Goal: Task Accomplishment & Management: Manage account settings

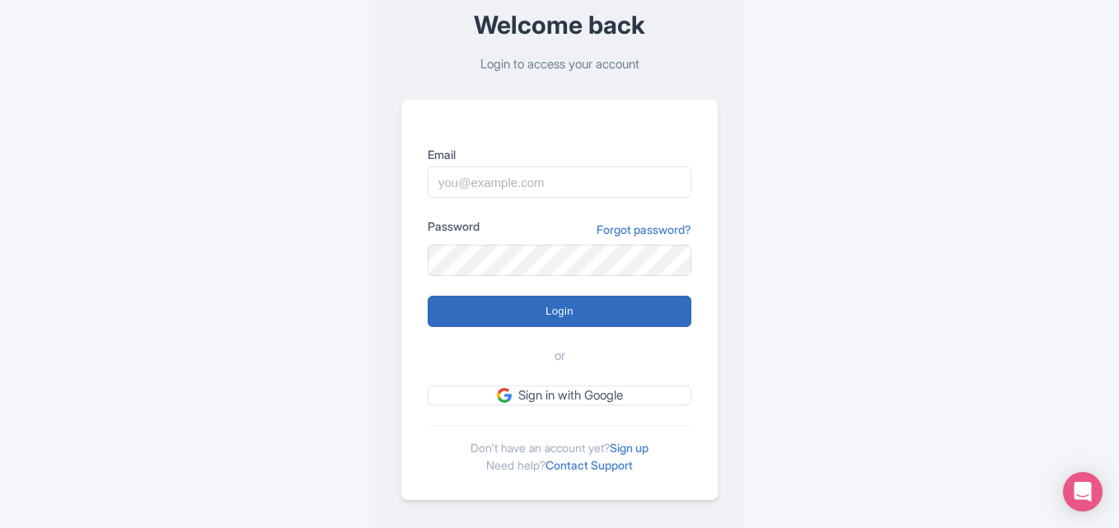
scroll to position [110, 0]
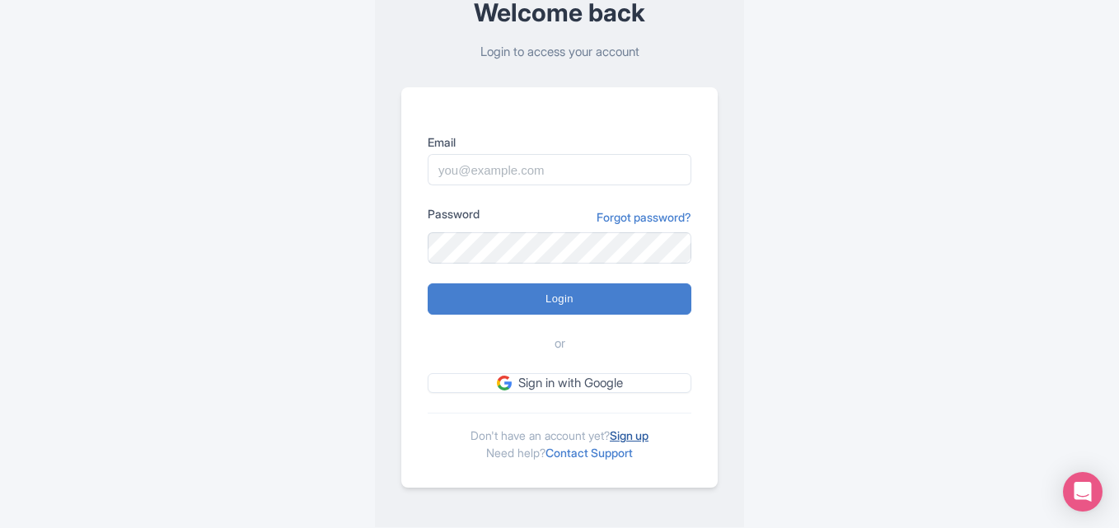
click at [633, 437] on link "Sign up" at bounding box center [629, 435] width 39 height 14
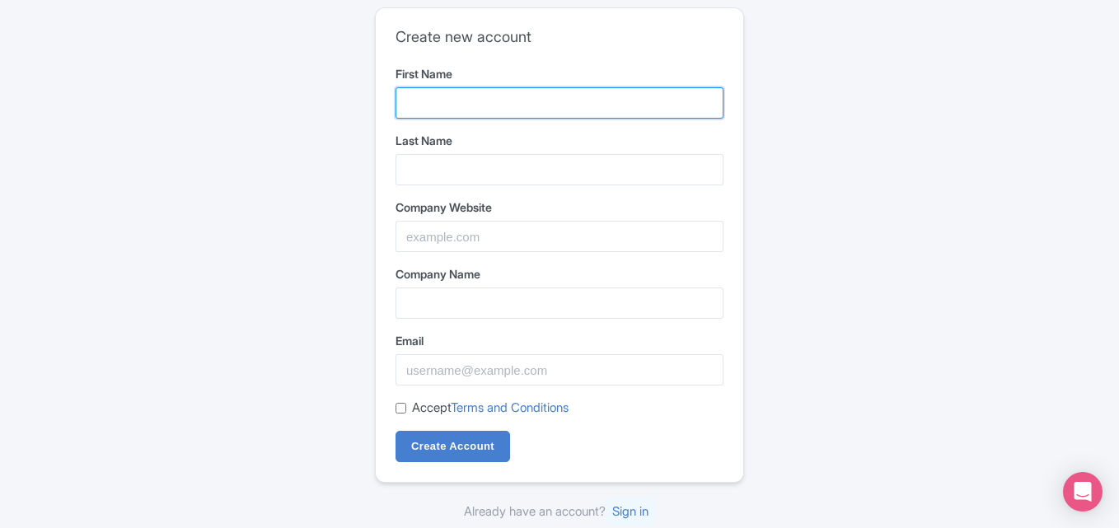
click at [483, 98] on input "First Name" at bounding box center [559, 102] width 328 height 31
type input "Mosier Reisom"
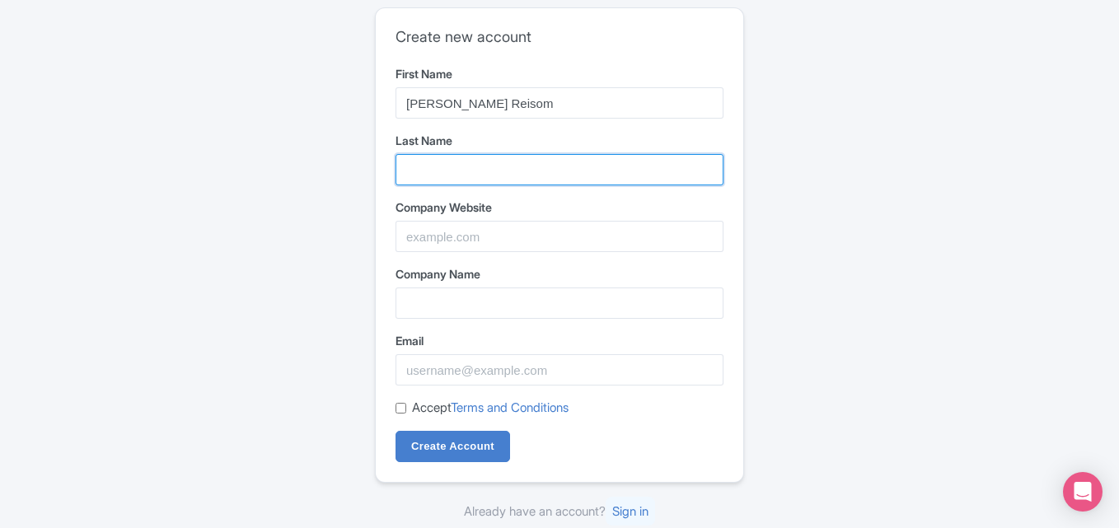
click at [507, 160] on input "Last Name" at bounding box center [559, 169] width 328 height 31
type input "Construction & Engineering"
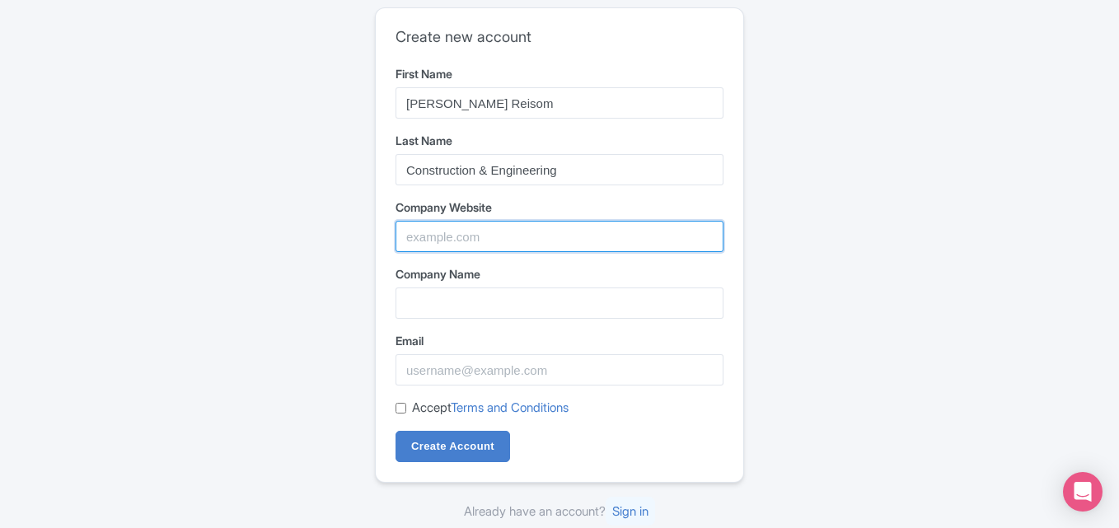
click at [502, 222] on input "Company Website" at bounding box center [559, 236] width 328 height 31
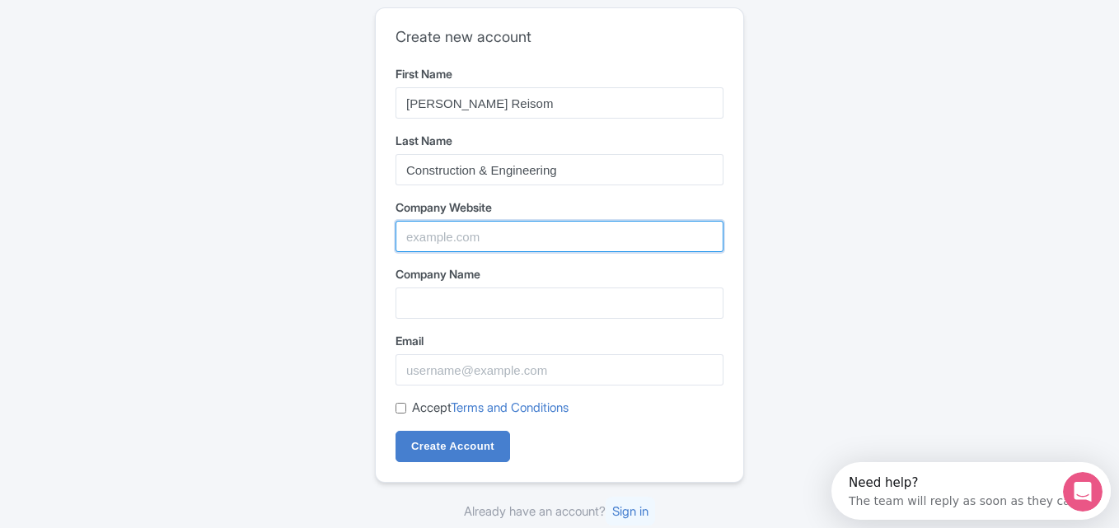
paste input "https://maps.app.goo.gl/XkG494tHK5Ys2vwS9"
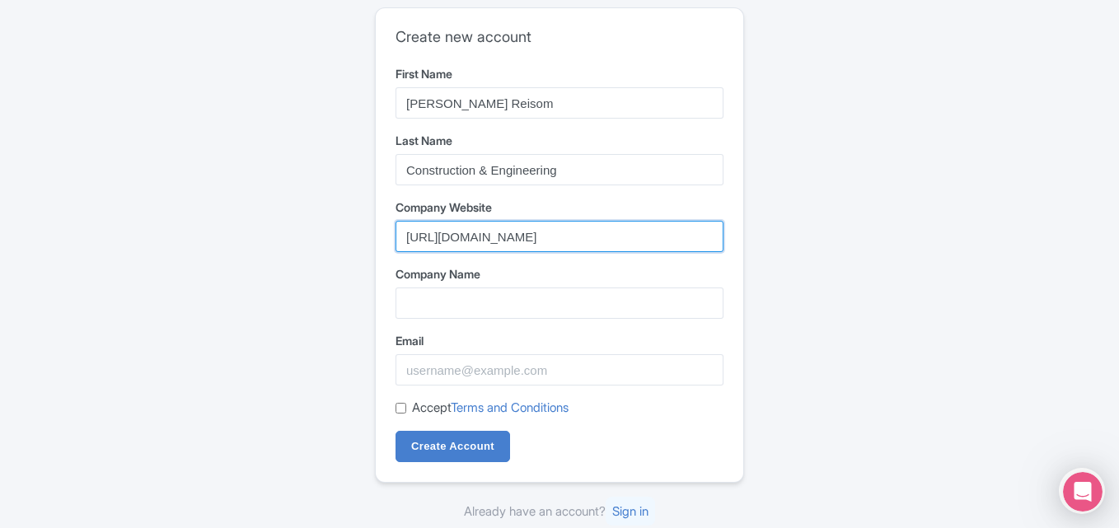
type input "https://maps.app.goo.gl/XkG494tHK5Ys2vwS9"
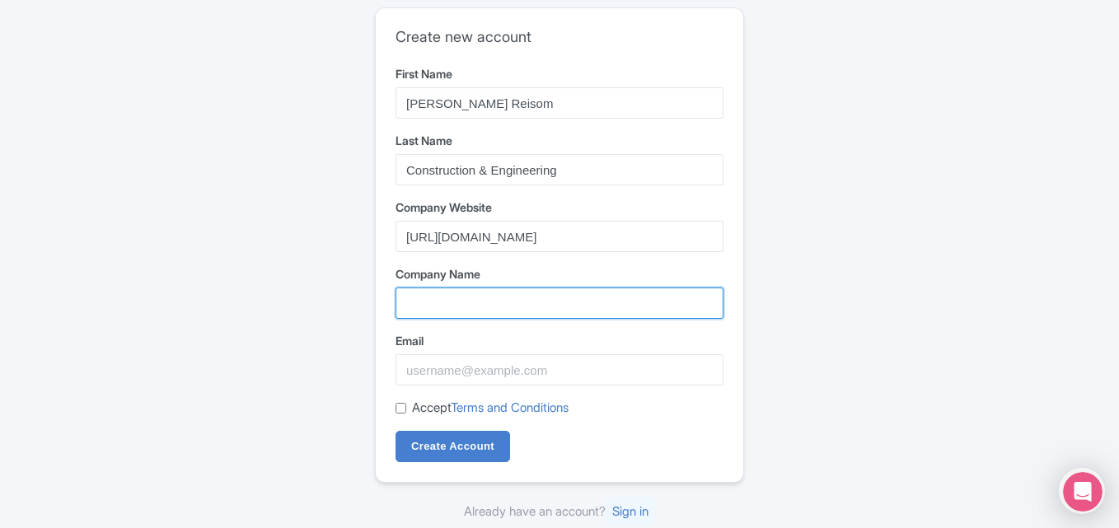
click at [450, 294] on input "Company Name" at bounding box center [559, 302] width 328 height 31
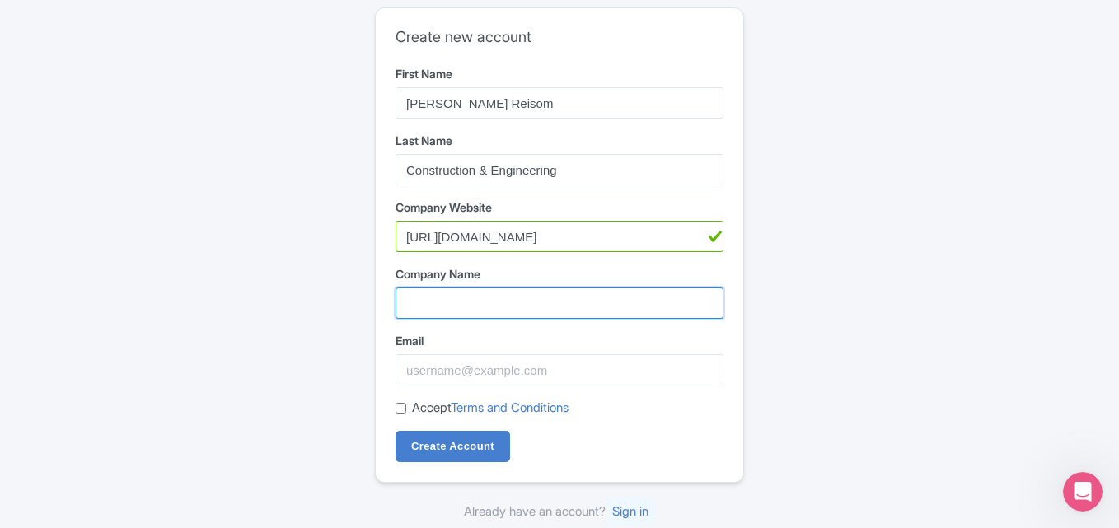
paste input "[PERSON_NAME] Reisom Construction & Engineering"
type input "[PERSON_NAME] Reisom Construction & Engineering"
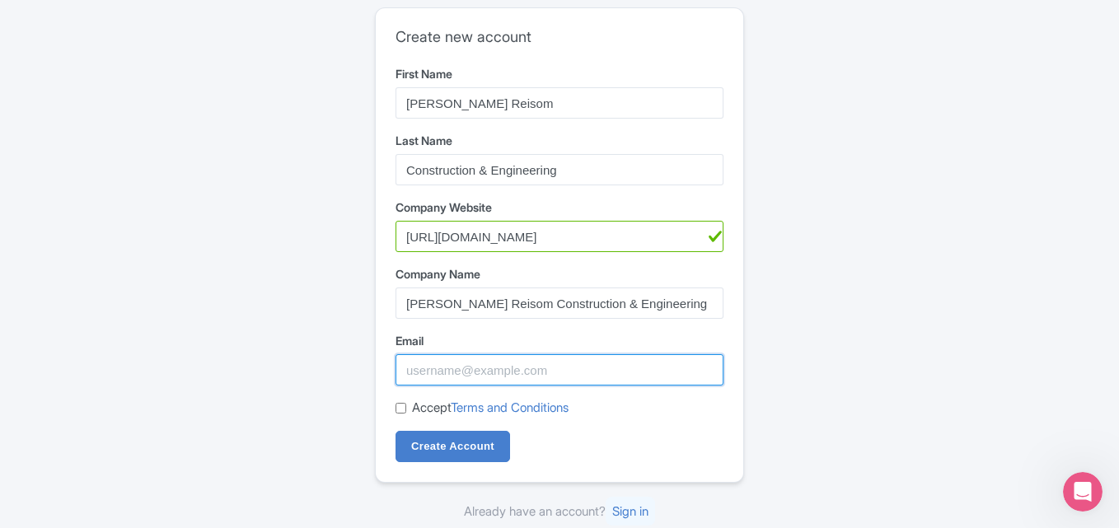
click at [426, 367] on input "Email" at bounding box center [559, 369] width 328 height 31
paste input "mosier09023@outlook.com"
type input "mosier09023@outlook.com"
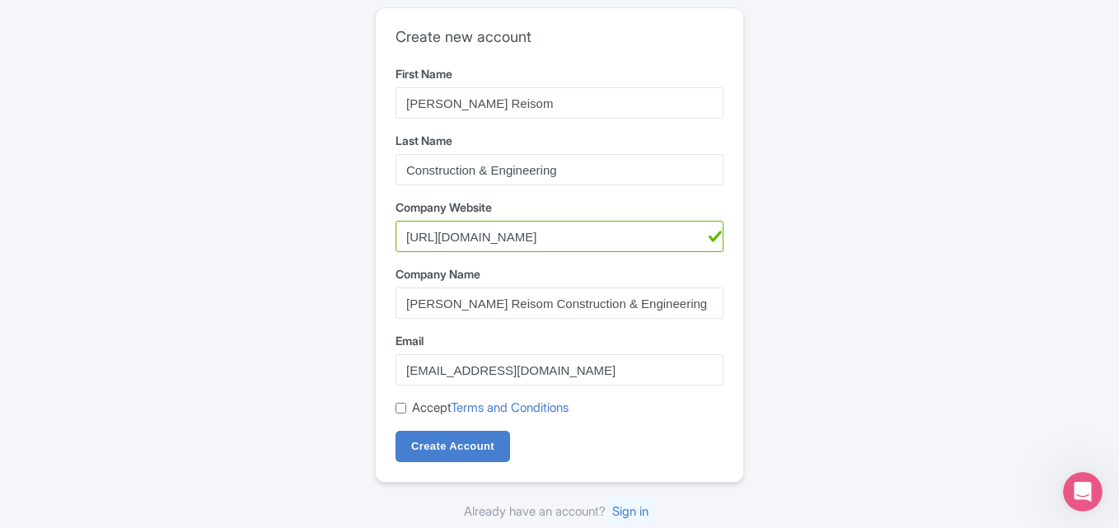
click at [441, 411] on label "Accept Terms and Conditions" at bounding box center [490, 408] width 157 height 19
click at [406, 411] on input "Accept Terms and Conditions" at bounding box center [400, 408] width 11 height 11
checkbox input "true"
click at [431, 444] on input "Create Account" at bounding box center [452, 446] width 114 height 31
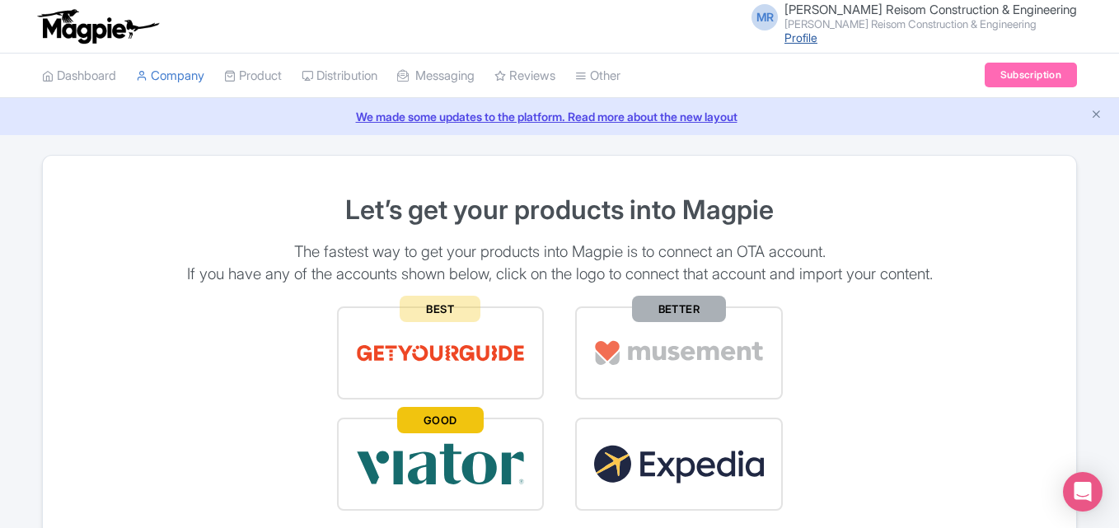
click at [817, 36] on link "Profile" at bounding box center [800, 37] width 33 height 14
click at [212, 72] on li "Company" at bounding box center [170, 76] width 88 height 44
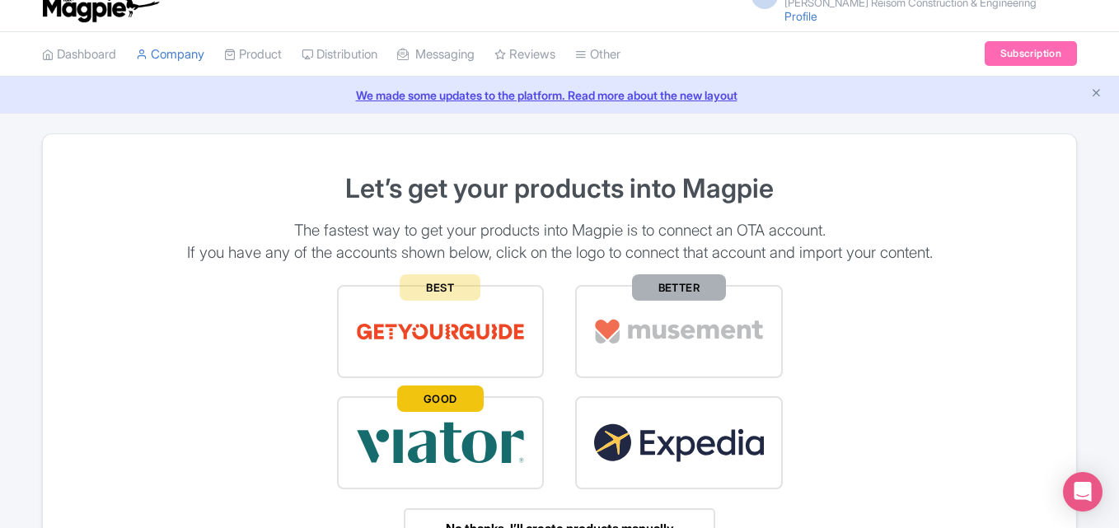
scroll to position [27, 0]
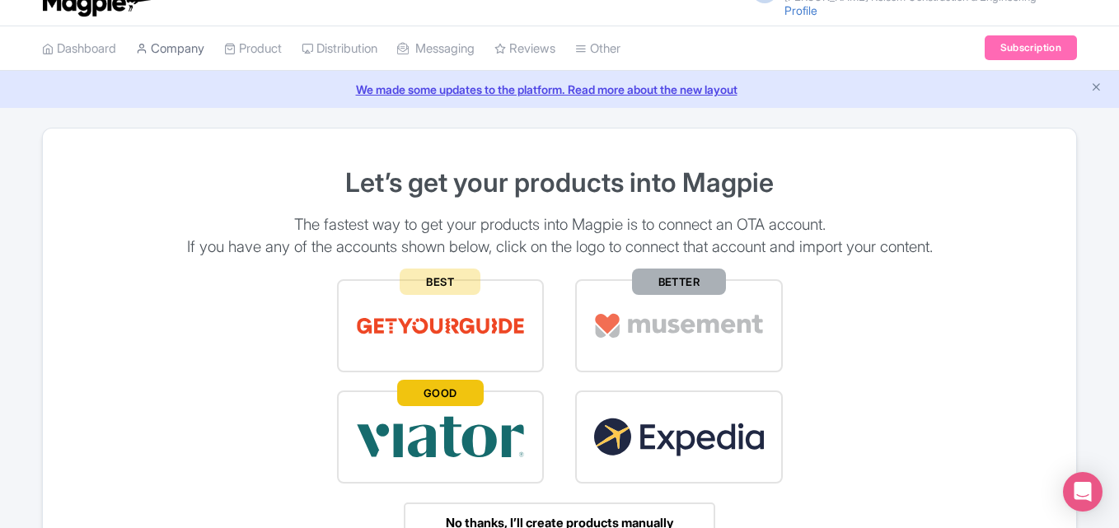
click at [204, 53] on link "Company" at bounding box center [170, 48] width 68 height 45
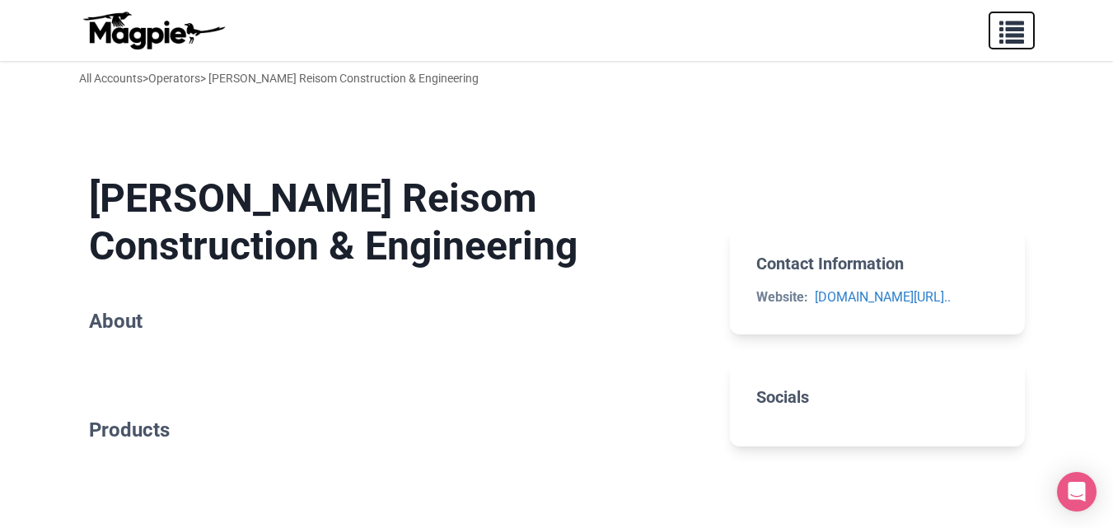
click at [1021, 27] on span "button" at bounding box center [1011, 28] width 25 height 25
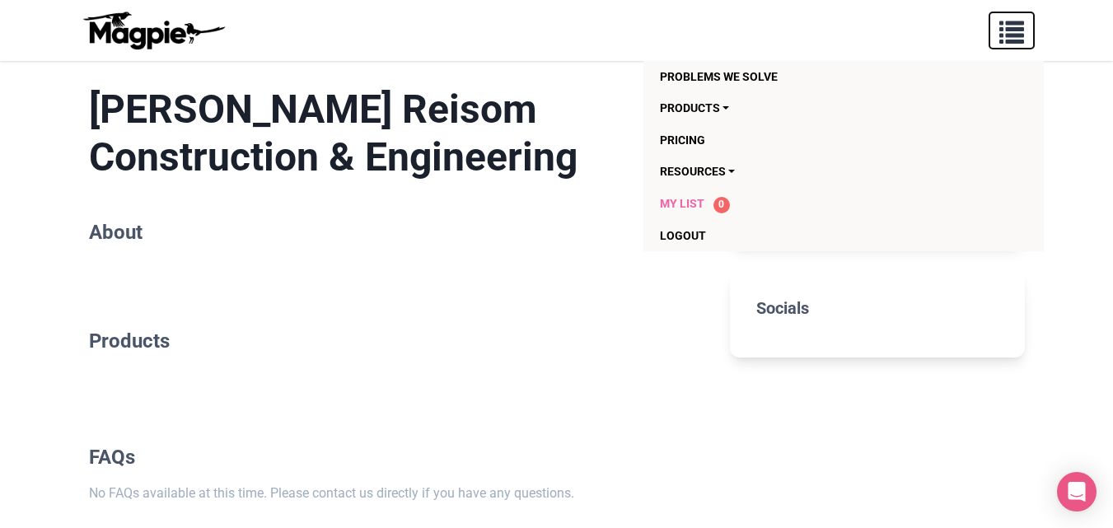
scroll to position [82, 0]
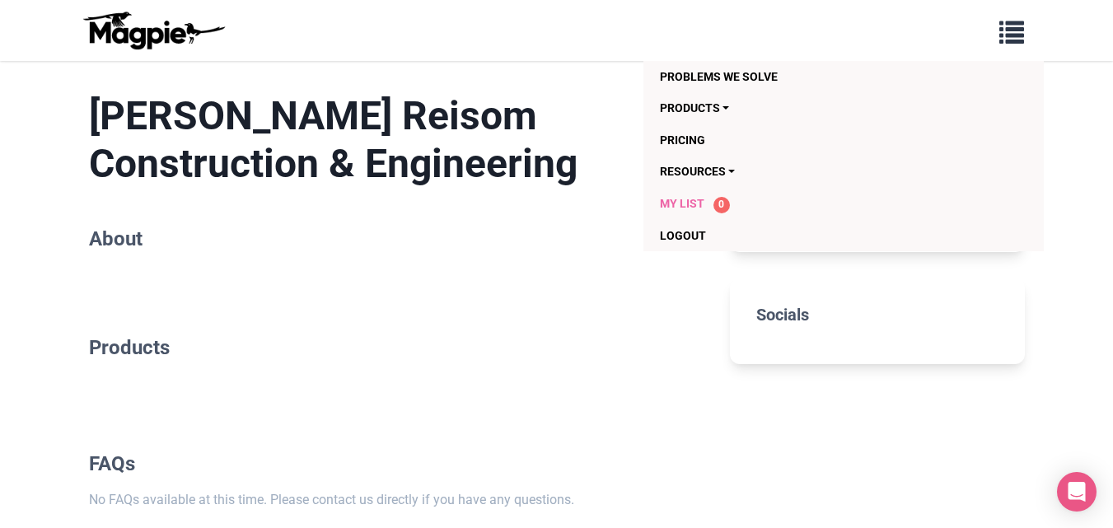
click at [696, 203] on span "My List" at bounding box center [682, 203] width 44 height 13
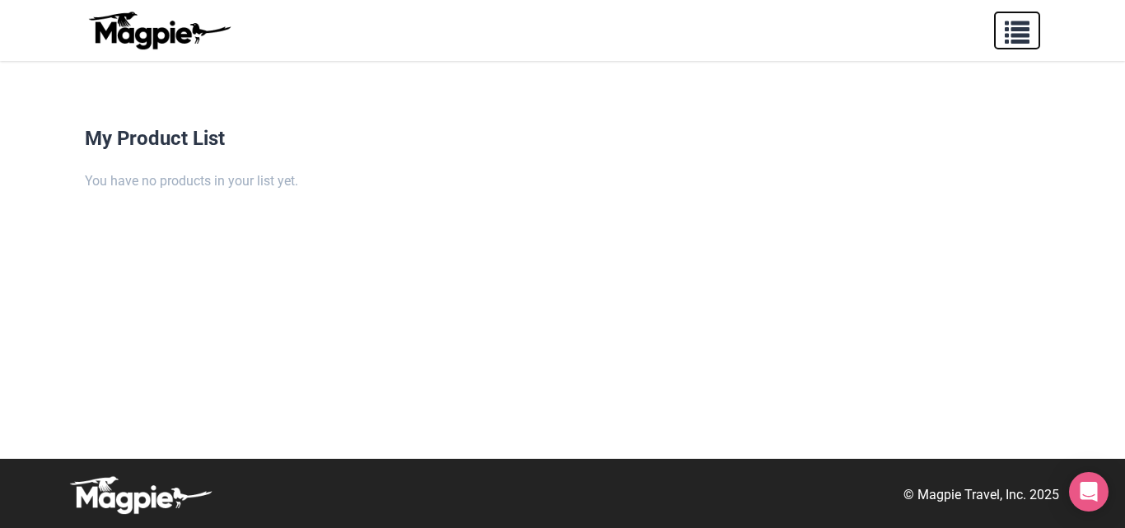
click at [1028, 25] on span "button" at bounding box center [1017, 28] width 25 height 25
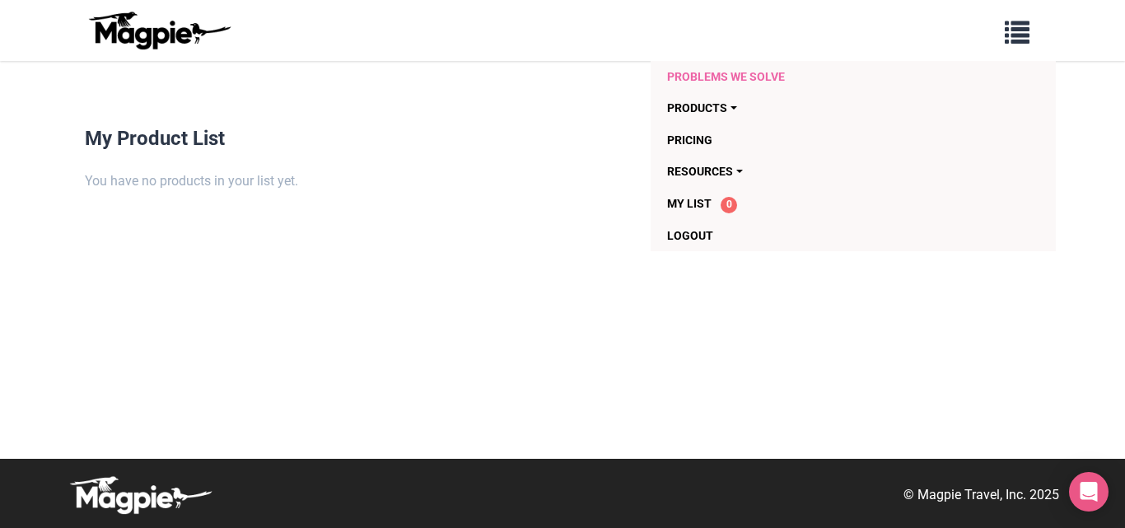
click at [759, 77] on link "Problems we solve" at bounding box center [820, 76] width 306 height 31
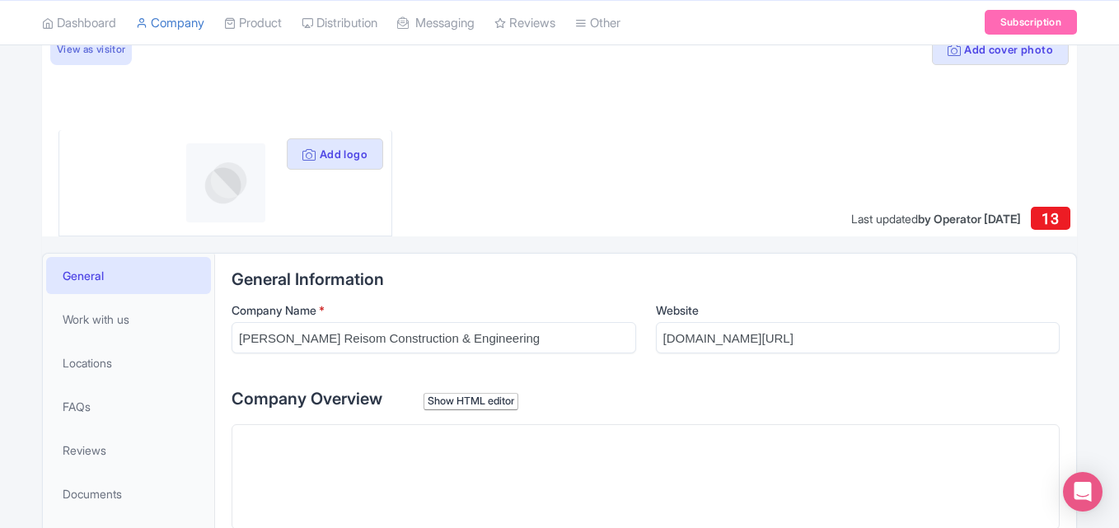
scroll to position [138, 0]
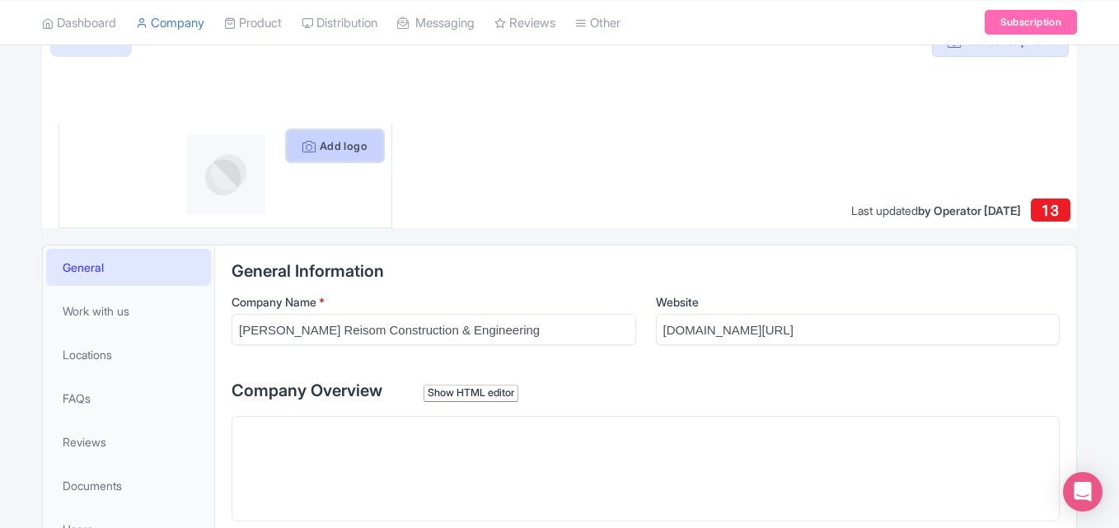
click at [333, 149] on button "Add logo" at bounding box center [335, 145] width 96 height 31
click at [330, 143] on button "Add logo" at bounding box center [335, 145] width 96 height 31
click at [328, 145] on button "Add logo" at bounding box center [335, 145] width 96 height 31
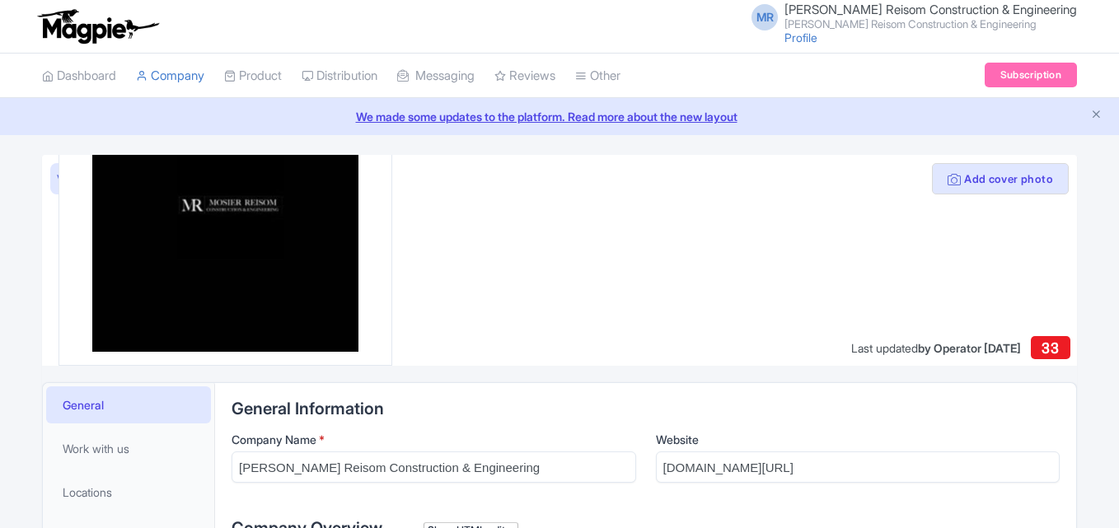
scroll to position [220, 0]
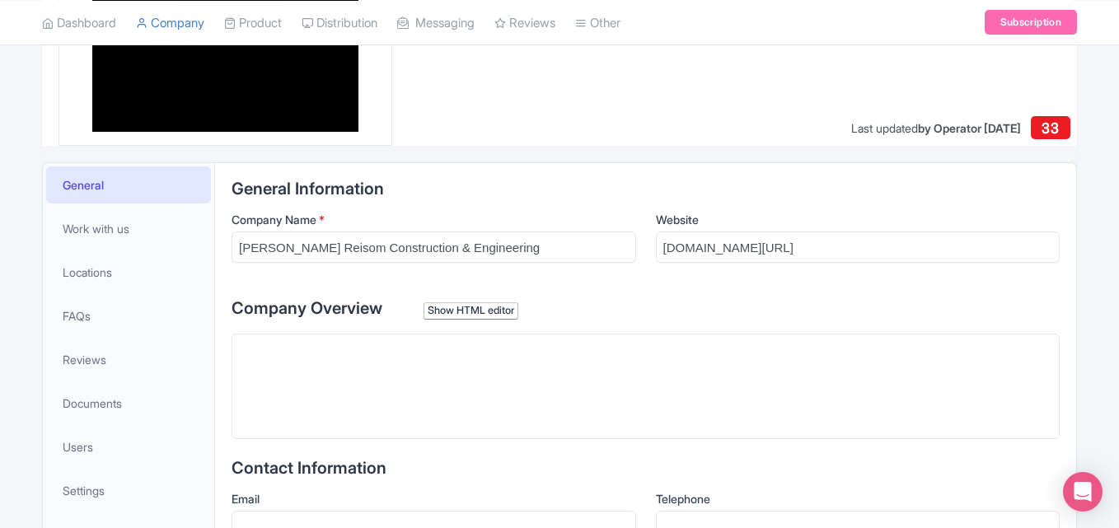
click at [341, 339] on trix-editor at bounding box center [645, 386] width 828 height 105
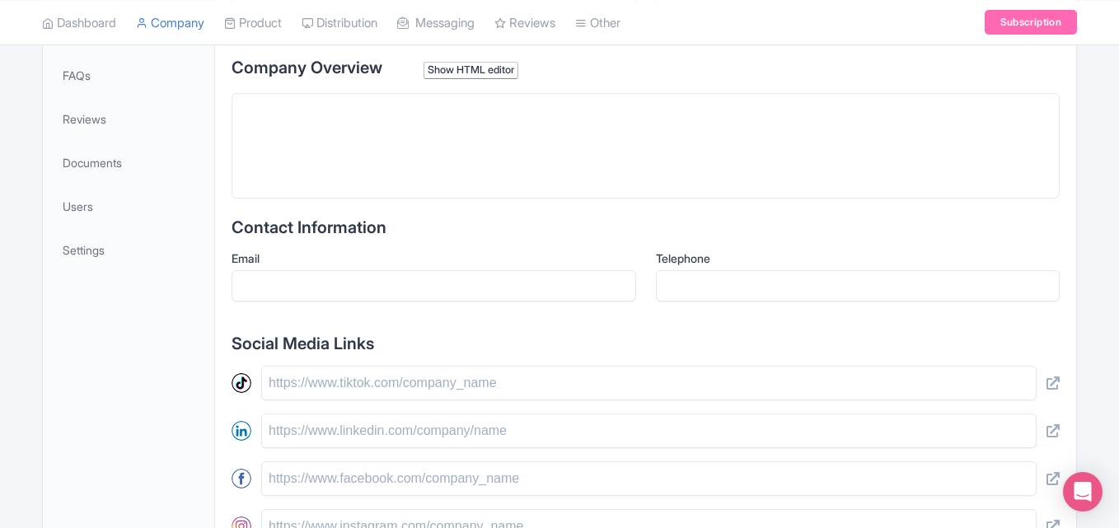
scroll to position [440, 0]
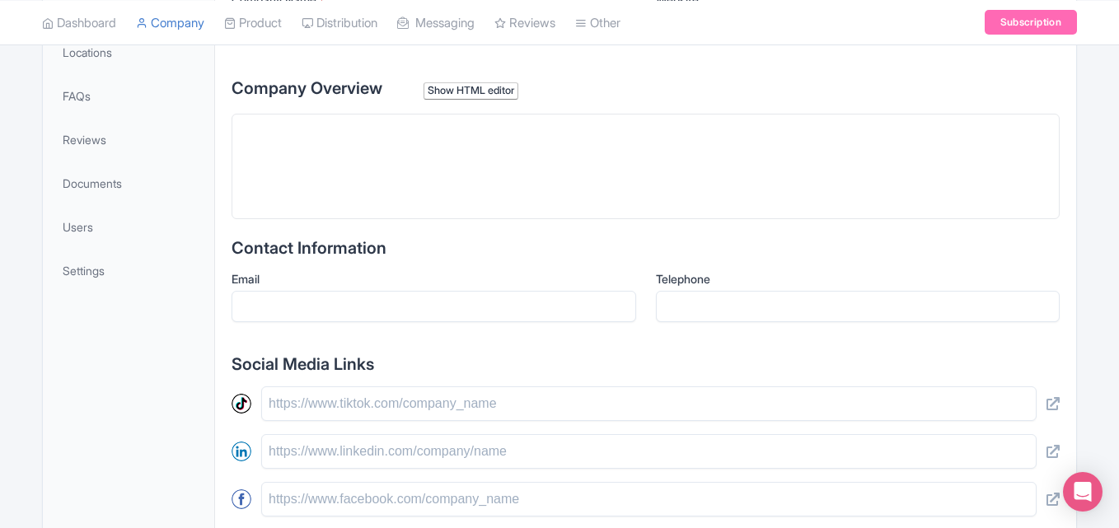
paste trix-editor "<div>Mosier Reisom Construction &amp; Engineering proudly serves Loganville, Du…"
type trix-editor "<div>Mosier Reisom Construction &amp; Engineering proudly serves Loganville, Du…"
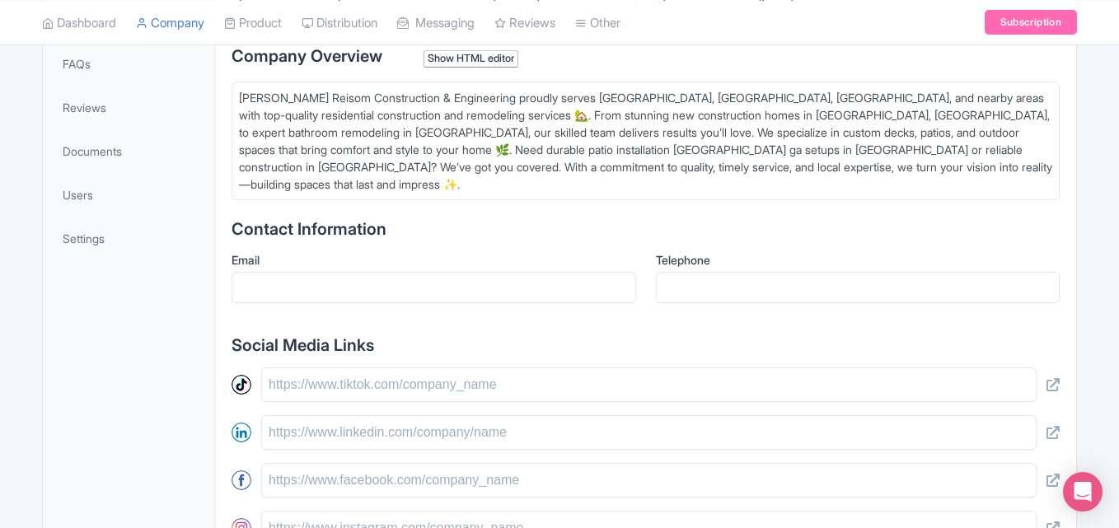
scroll to position [494, 0]
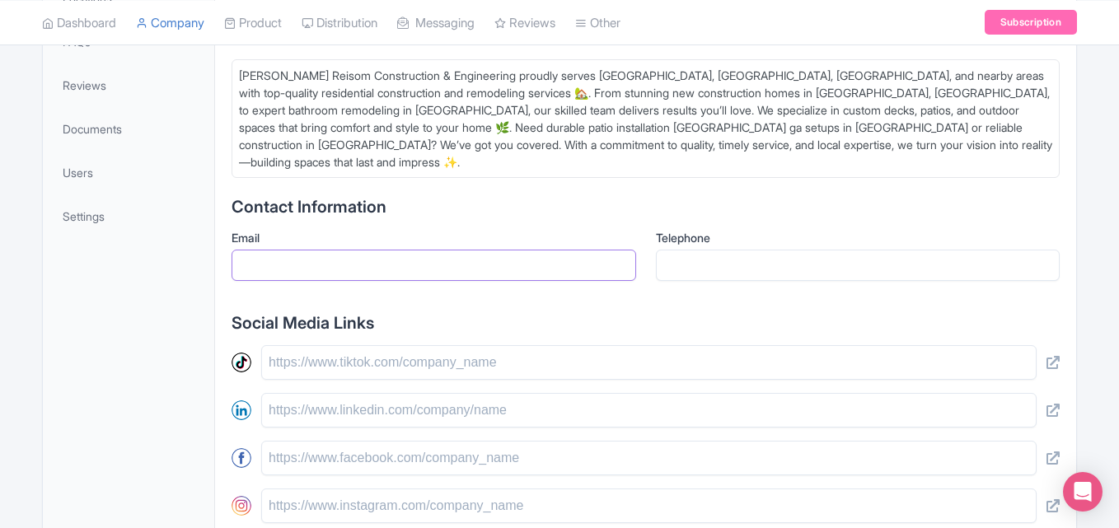
click at [339, 255] on input "Email" at bounding box center [433, 265] width 404 height 31
paste input "[EMAIL_ADDRESS][DOMAIN_NAME]"
type input "[EMAIL_ADDRESS][DOMAIN_NAME]"
click at [781, 265] on input "Telephone" at bounding box center [858, 265] width 404 height 31
paste input "[PHONE_NUMBER]"
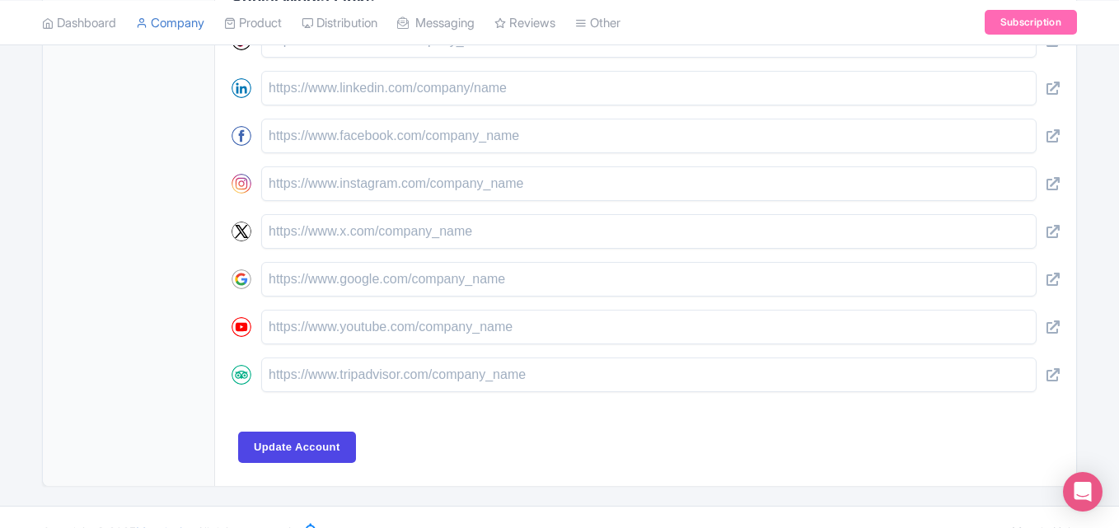
scroll to position [832, 0]
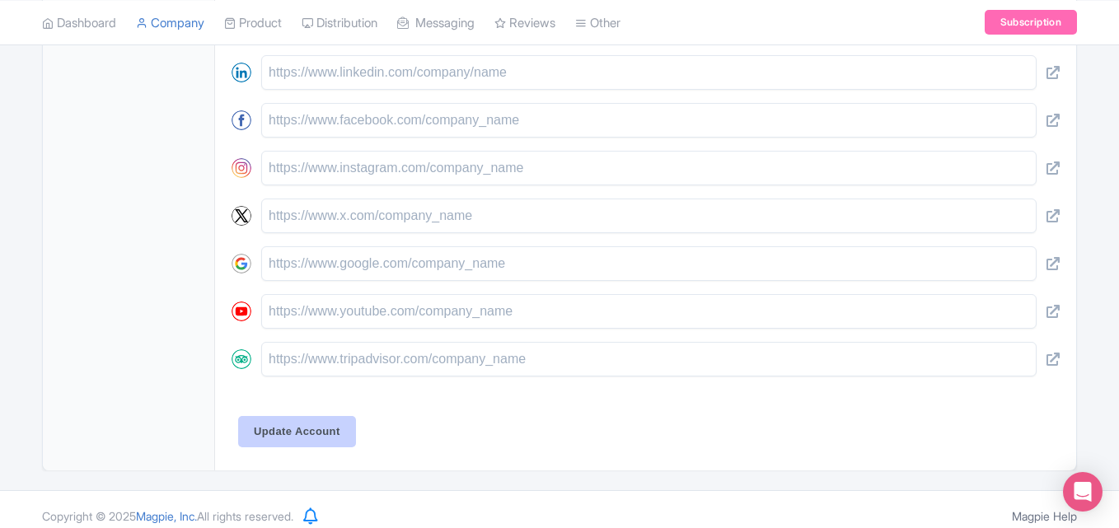
type input "[PHONE_NUMBER]"
click at [285, 416] on input "Update Account" at bounding box center [297, 431] width 118 height 31
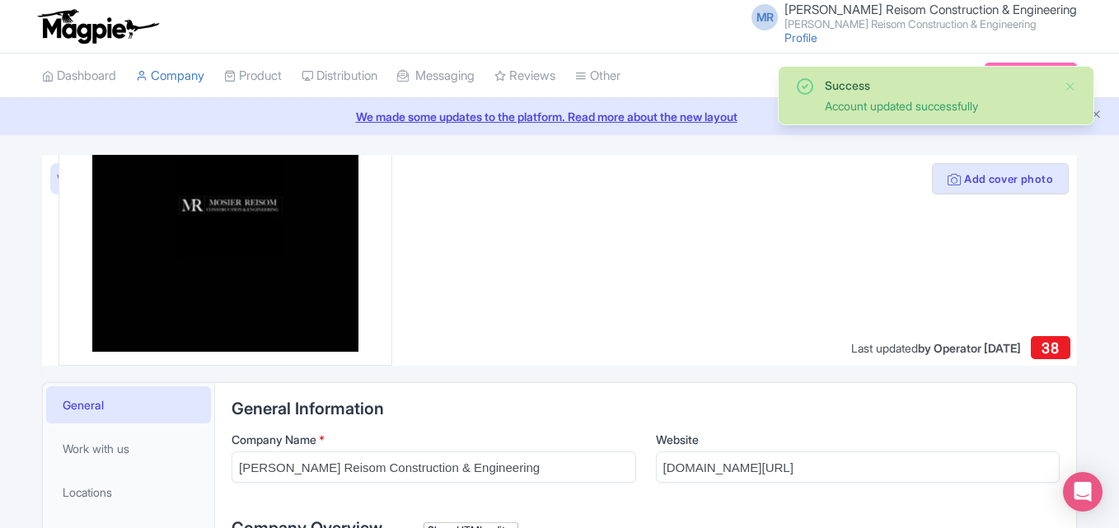
click at [840, 250] on div at bounding box center [559, 260] width 1035 height 211
click at [1028, 182] on button "Add cover photo" at bounding box center [1000, 178] width 137 height 31
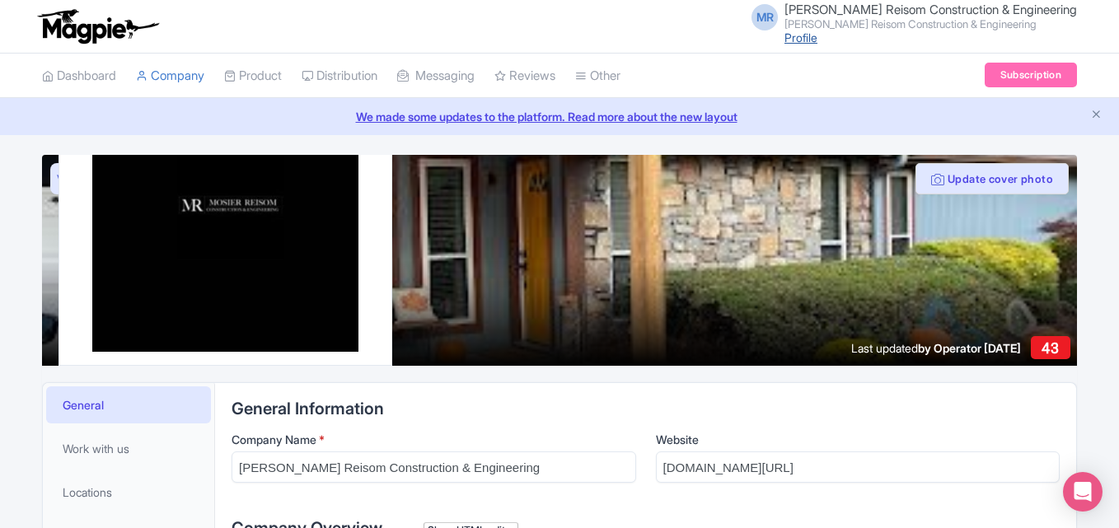
click at [817, 40] on link "Profile" at bounding box center [800, 37] width 33 height 14
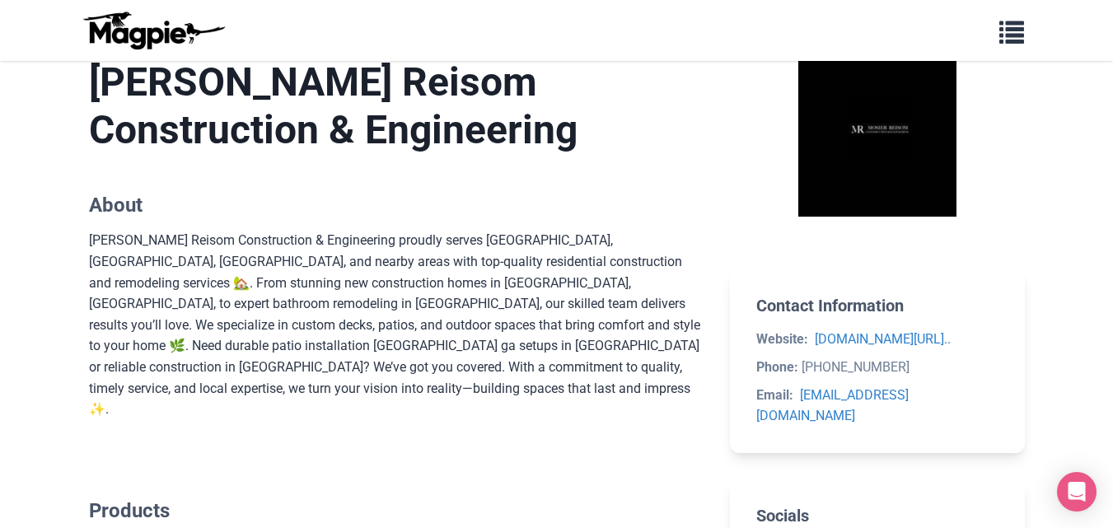
scroll to position [796, 0]
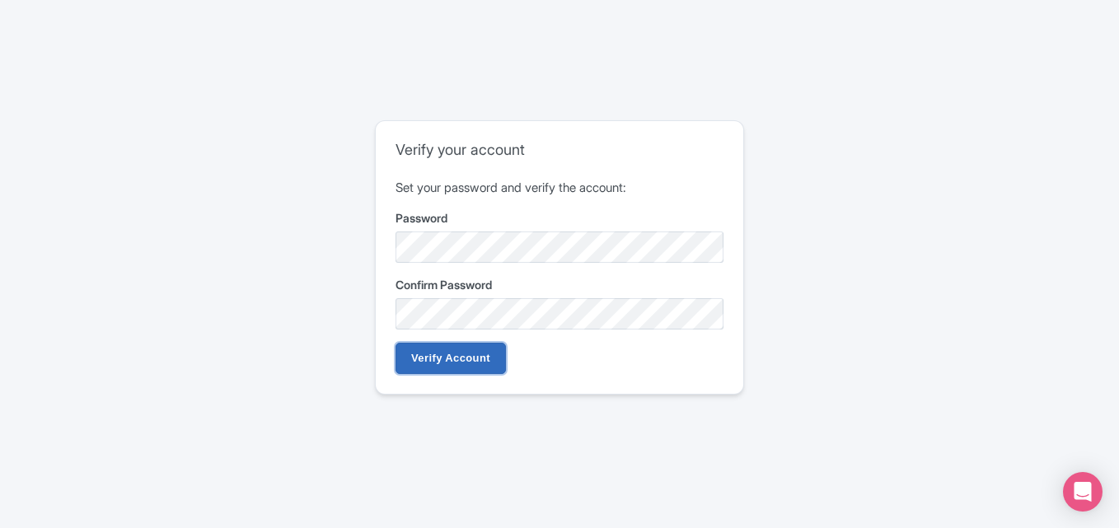
click at [465, 355] on input "Verify Account" at bounding box center [450, 358] width 110 height 31
